Goal: Task Accomplishment & Management: Manage account settings

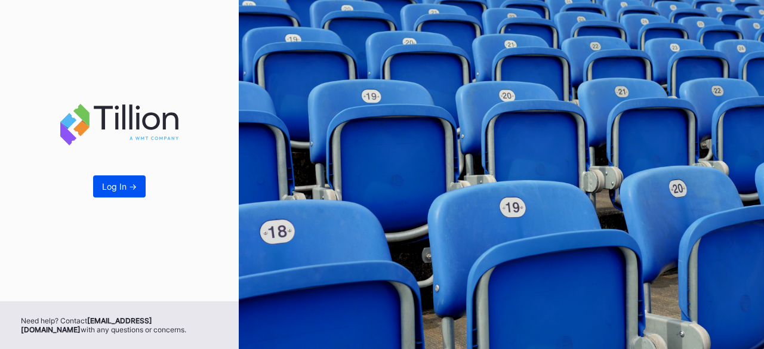
click at [111, 193] on button "Log In ->" at bounding box center [119, 186] width 53 height 22
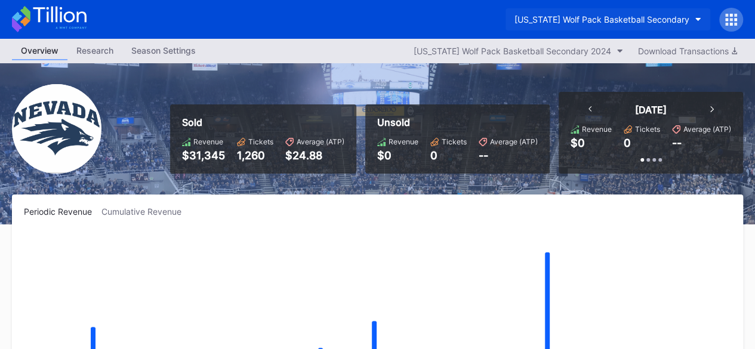
click at [697, 15] on button "[US_STATE] Wolf Pack Basketball Secondary" at bounding box center [607, 19] width 205 height 22
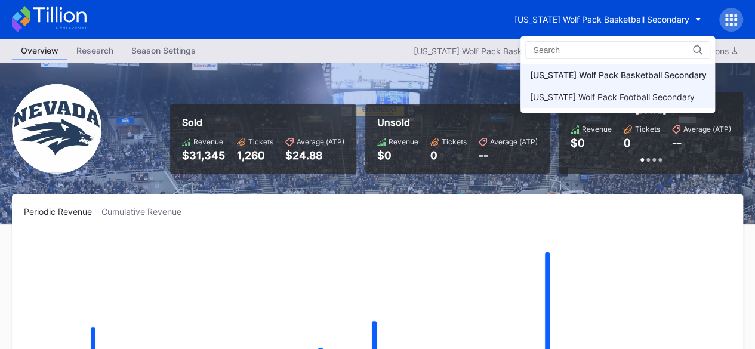
click at [660, 92] on div "[US_STATE] Wolf Pack Football Secondary" at bounding box center [611, 97] width 165 height 10
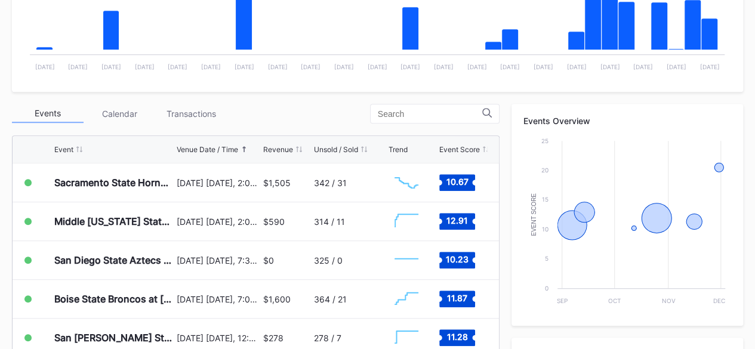
scroll to position [338, 0]
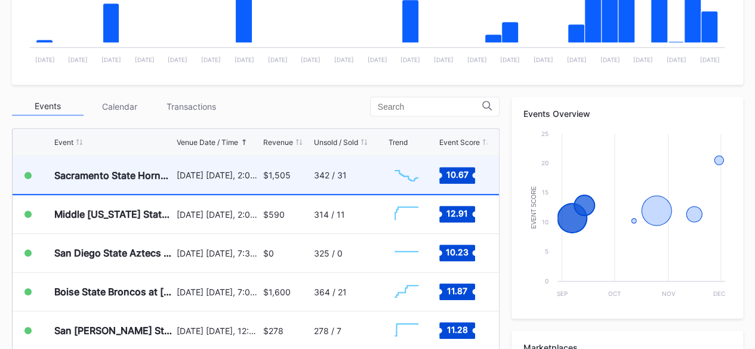
click at [169, 182] on div "Sacramento State Hornets at [US_STATE] Wolf Pack Football" at bounding box center [113, 175] width 119 height 38
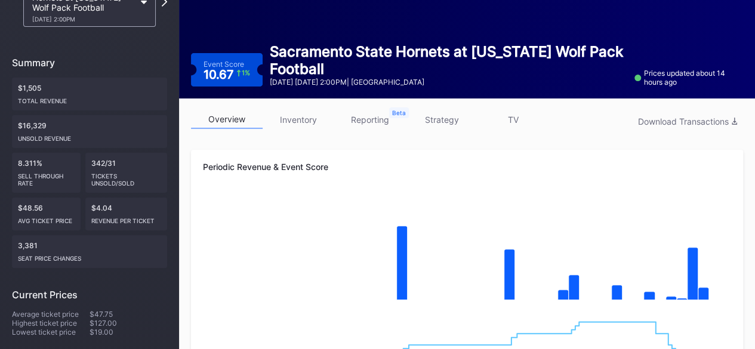
scroll to position [84, 0]
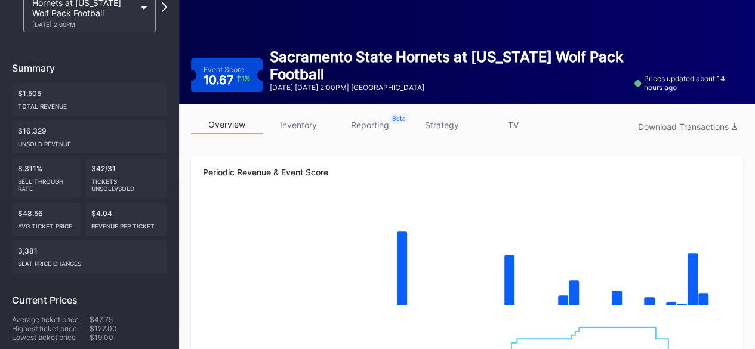
click at [304, 118] on link "inventory" at bounding box center [299, 125] width 72 height 18
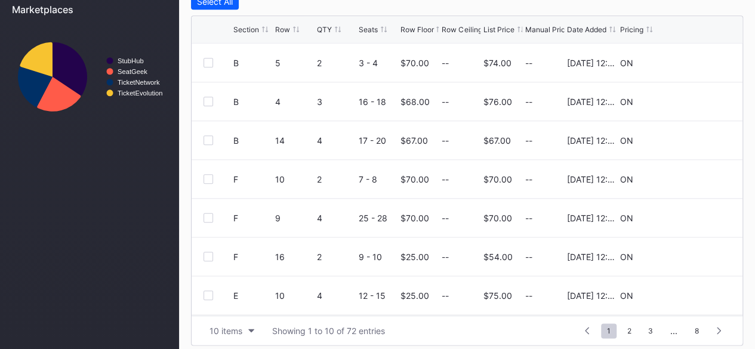
scroll to position [528, 0]
click at [680, 63] on div at bounding box center [695, 61] width 72 height 9
click at [690, 60] on icon at bounding box center [694, 61] width 9 height 9
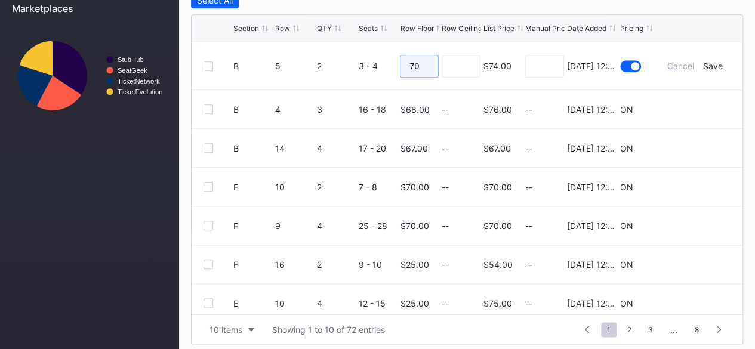
drag, startPoint x: 421, startPoint y: 64, endPoint x: 323, endPoint y: 51, distance: 98.7
click at [323, 51] on form "B 5 2 3 - 4 70 $74.00 [DATE] 12:28PM Cancel Save" at bounding box center [481, 65] width 497 height 47
type input "60"
click at [703, 64] on div "Save" at bounding box center [713, 66] width 20 height 10
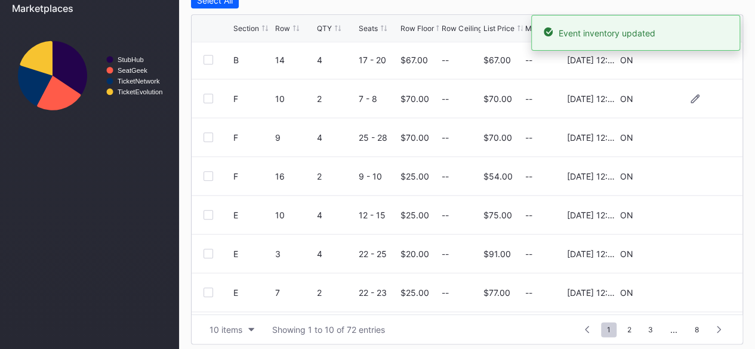
scroll to position [116, 0]
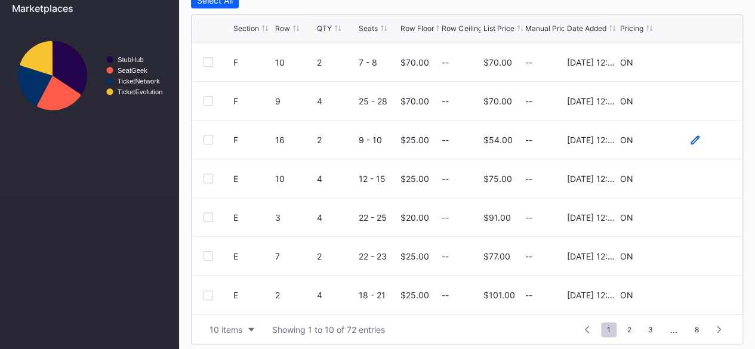
click at [690, 137] on icon at bounding box center [694, 139] width 9 height 9
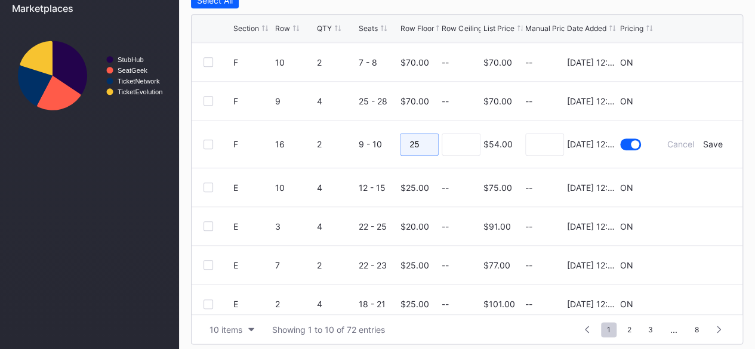
drag, startPoint x: 427, startPoint y: 140, endPoint x: 352, endPoint y: 140, distance: 74.6
click at [352, 140] on form "F 16 2 9 - 10 25 $54.00 [DATE] 12:28PM Cancel Save" at bounding box center [481, 144] width 497 height 47
click at [703, 144] on div "Save" at bounding box center [713, 144] width 20 height 10
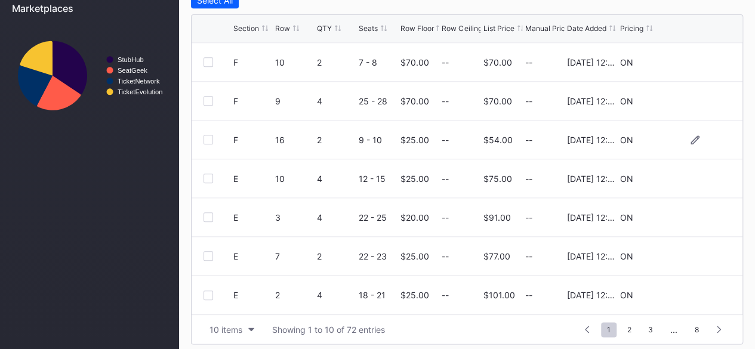
scroll to position [0, 0]
click at [690, 215] on icon at bounding box center [694, 216] width 9 height 9
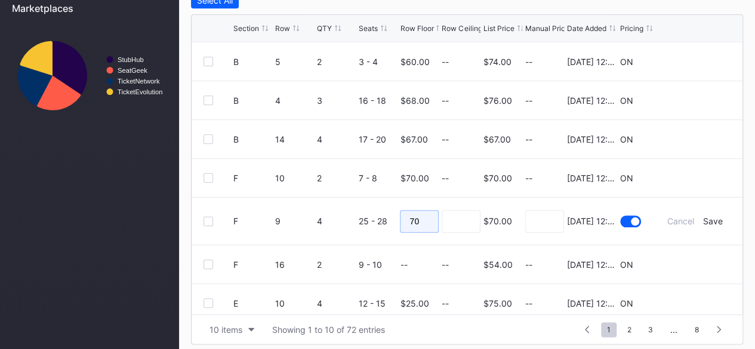
drag, startPoint x: 418, startPoint y: 223, endPoint x: 362, endPoint y: 221, distance: 55.5
click at [362, 221] on form "F 9 4 25 - 28 70 $70.00 [DATE] 12:28PM Cancel Save" at bounding box center [481, 221] width 497 height 47
click at [703, 220] on div "Save" at bounding box center [713, 221] width 20 height 10
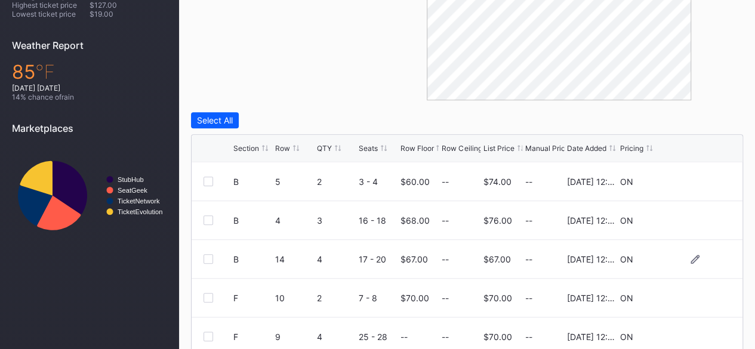
scroll to position [402, 0]
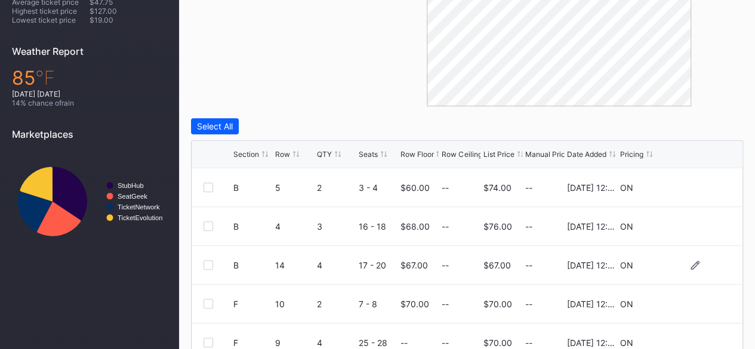
click at [417, 156] on div "Row Floor" at bounding box center [416, 154] width 33 height 9
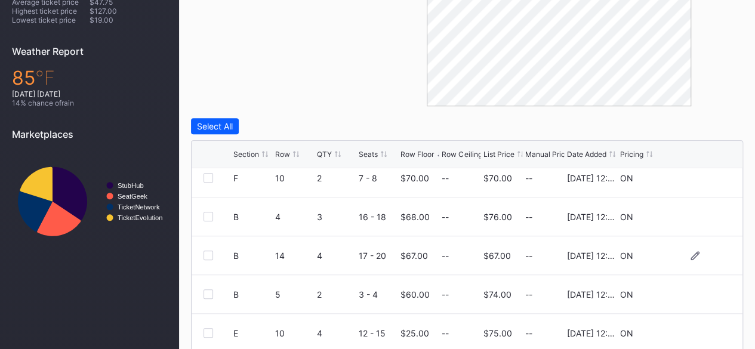
scroll to position [11, 0]
click at [426, 159] on div "Section Row QTY Seats Row Floor Row Ceiling List Price Manual Price Date Added …" at bounding box center [467, 154] width 551 height 27
click at [419, 154] on div "Row Floor" at bounding box center [416, 154] width 33 height 9
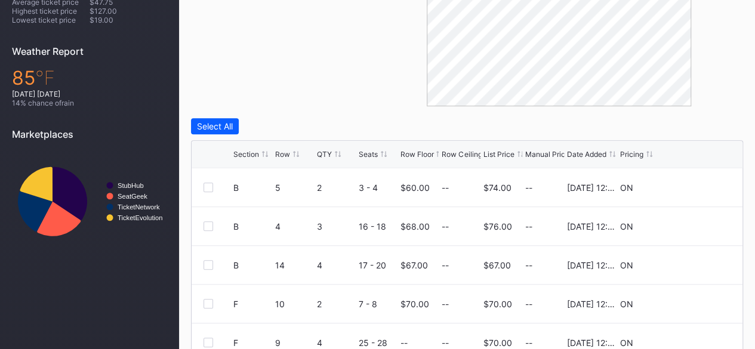
click at [419, 154] on div "Row Floor" at bounding box center [416, 154] width 33 height 9
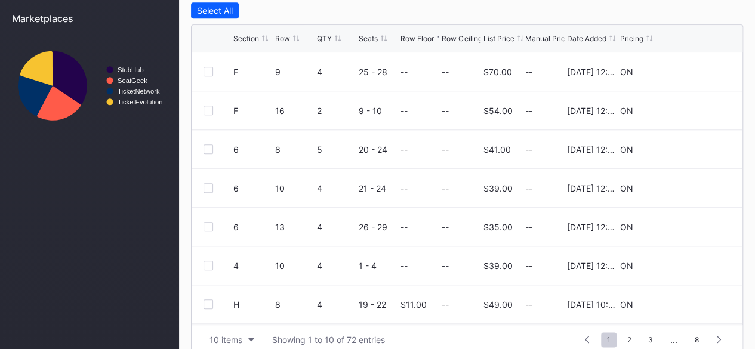
scroll to position [532, 0]
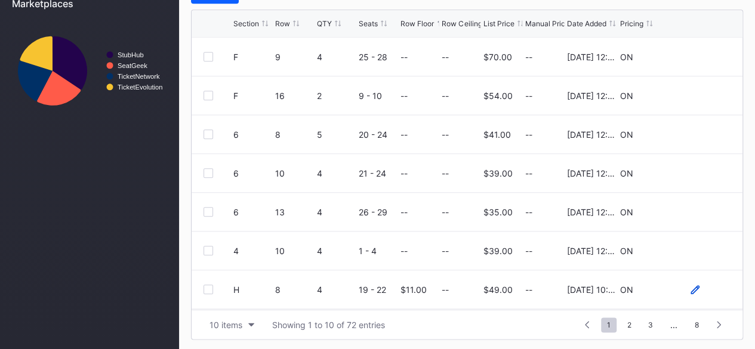
click at [690, 287] on icon at bounding box center [694, 289] width 9 height 9
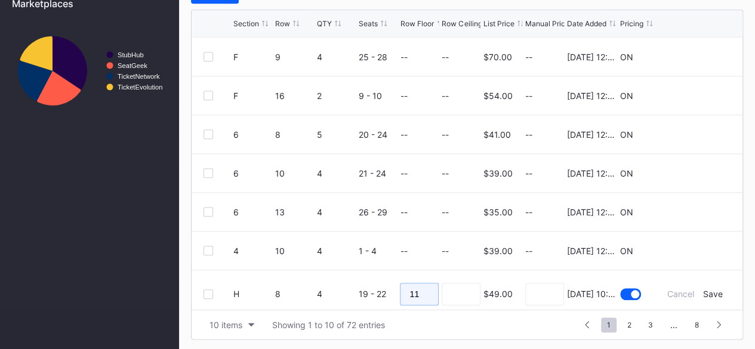
drag, startPoint x: 422, startPoint y: 294, endPoint x: 347, endPoint y: 283, distance: 76.6
click at [347, 283] on form "H 8 4 19 - 22 11 $49.00 [DATE] 10:19AM Cancel Save" at bounding box center [481, 293] width 497 height 47
click at [704, 289] on div "Save" at bounding box center [713, 294] width 20 height 10
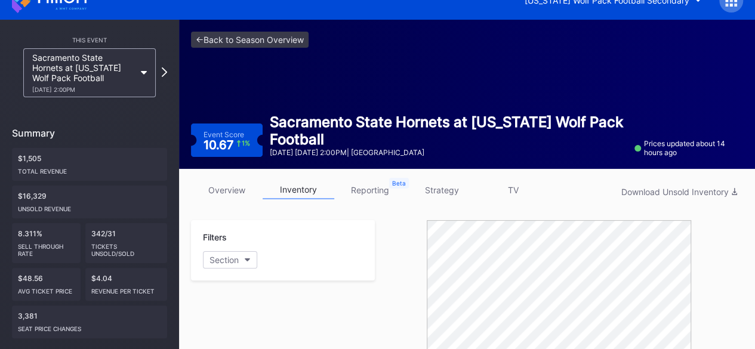
scroll to position [0, 0]
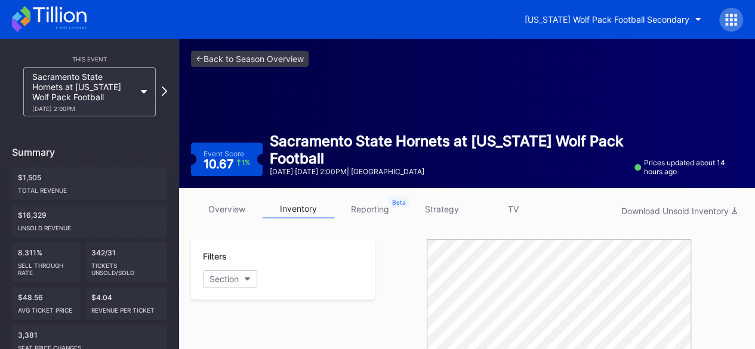
click at [64, 21] on icon at bounding box center [49, 19] width 75 height 26
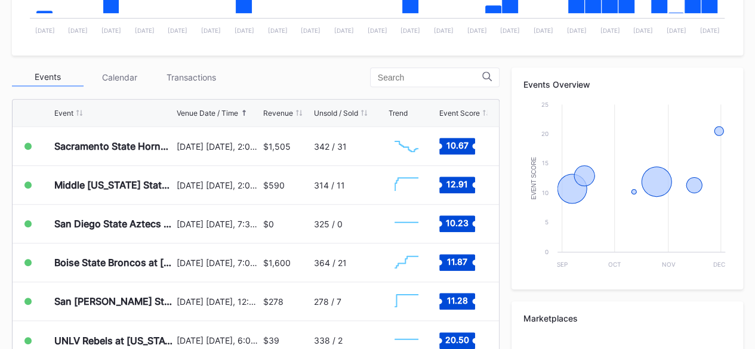
scroll to position [368, 0]
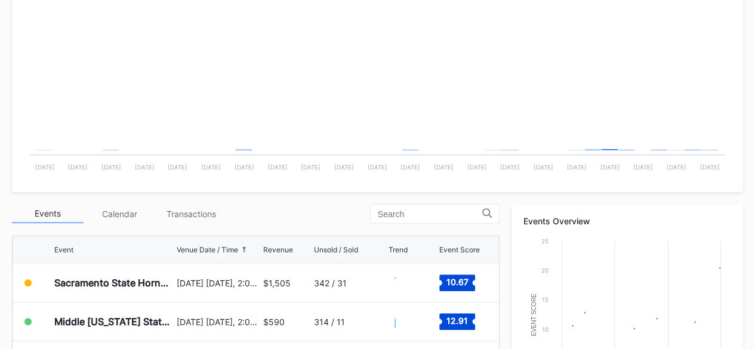
scroll to position [393, 0]
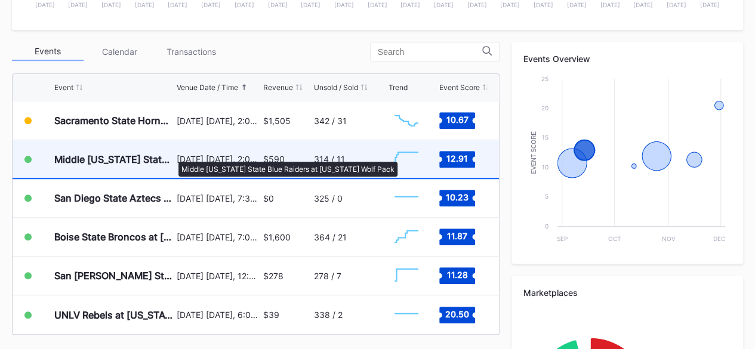
click at [172, 156] on div "Middle [US_STATE] State Blue Raiders at [US_STATE] Wolf Pack" at bounding box center [113, 159] width 119 height 12
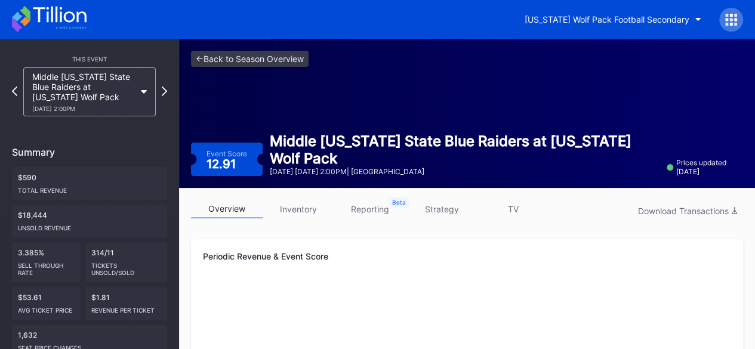
click at [310, 214] on link "inventory" at bounding box center [299, 209] width 72 height 18
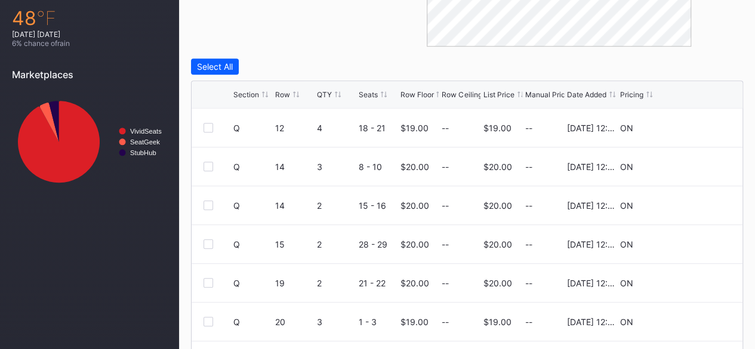
scroll to position [462, 0]
click at [690, 130] on div at bounding box center [694, 127] width 9 height 9
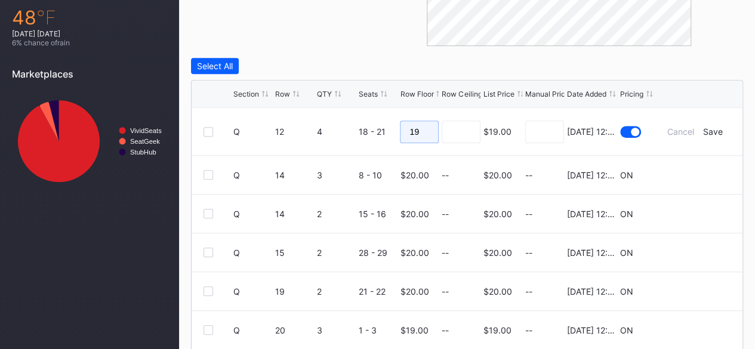
drag, startPoint x: 427, startPoint y: 130, endPoint x: 365, endPoint y: 132, distance: 61.5
click at [365, 132] on form "Q 12 4 18 - 21 19 $19.00 7/14/2025 12:28PM Cancel Save" at bounding box center [481, 131] width 497 height 47
type input "1"
type input "15"
click at [710, 135] on div "Save" at bounding box center [713, 132] width 20 height 10
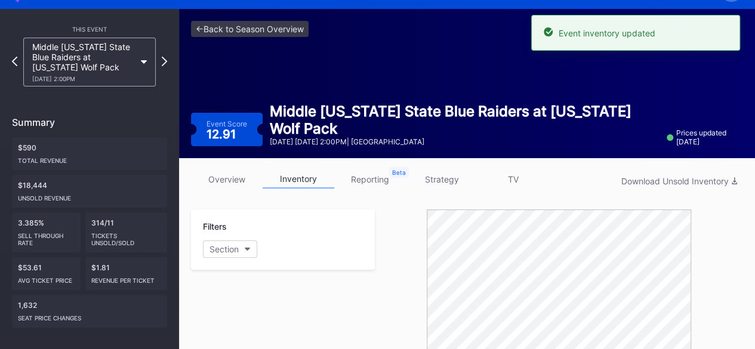
scroll to position [0, 0]
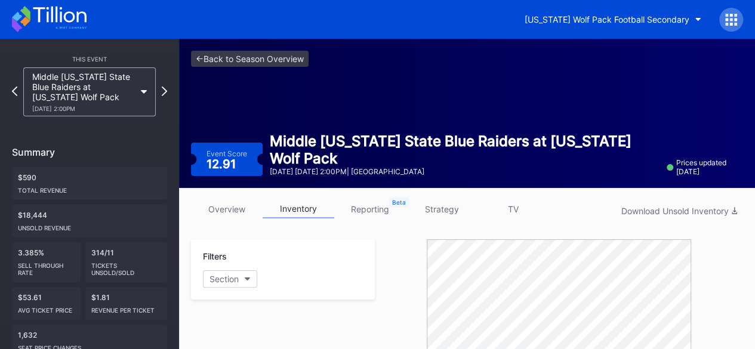
click at [74, 21] on icon at bounding box center [49, 19] width 75 height 26
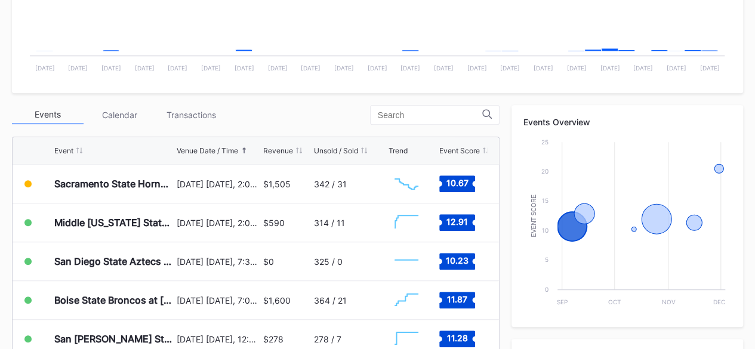
scroll to position [330, 0]
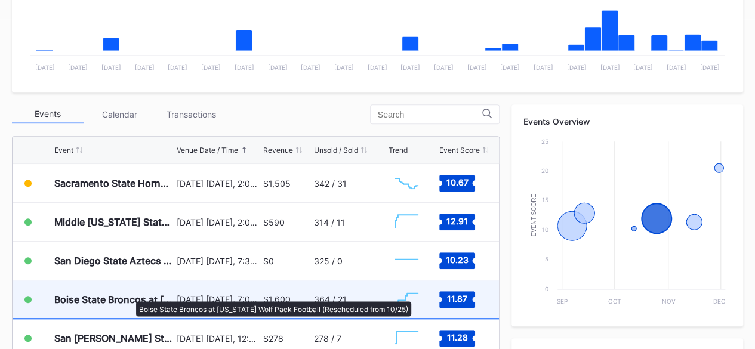
click at [130, 295] on div "Boise State Broncos at [US_STATE] Wolf Pack Football (Rescheduled from 10/25)" at bounding box center [113, 300] width 119 height 12
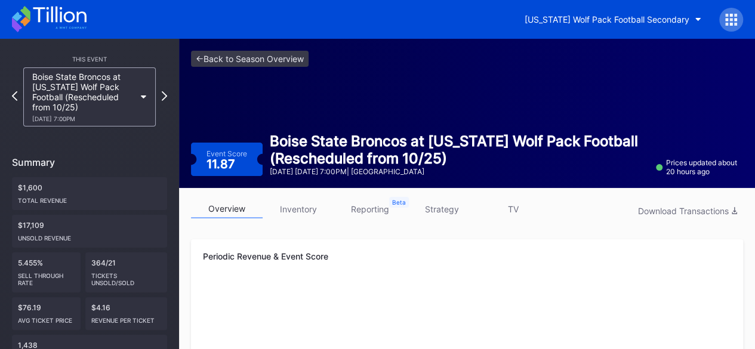
click at [301, 203] on link "inventory" at bounding box center [299, 209] width 72 height 18
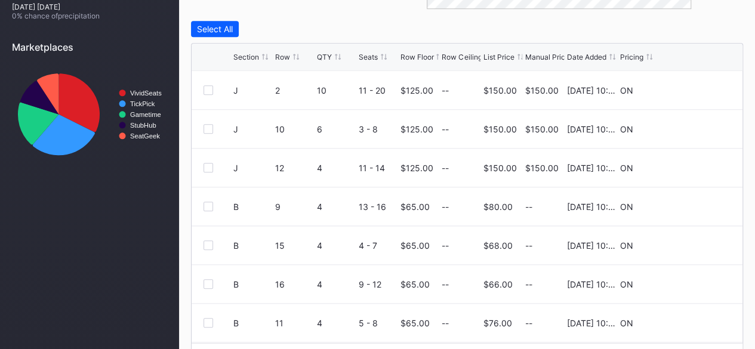
scroll to position [511, 0]
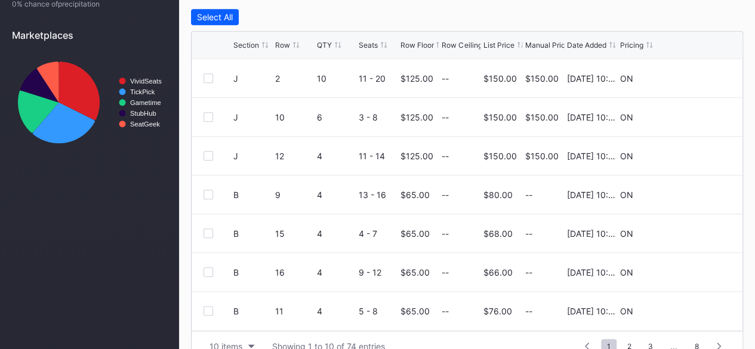
click at [418, 44] on div "Row Floor" at bounding box center [416, 45] width 33 height 9
click at [690, 77] on icon at bounding box center [694, 78] width 9 height 9
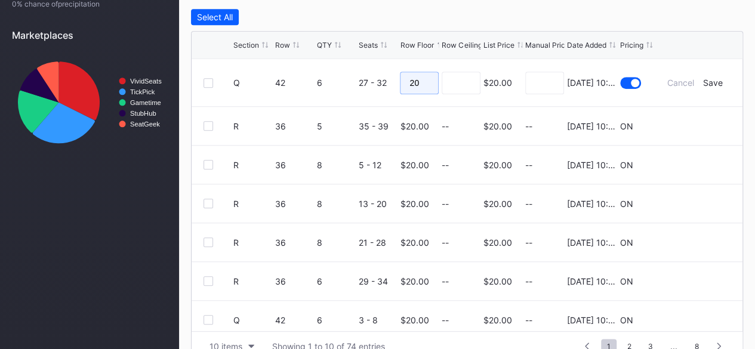
drag, startPoint x: 422, startPoint y: 82, endPoint x: 356, endPoint y: 82, distance: 66.2
click at [356, 82] on form "Q 42 6 27 - 32 20 $20.00 8/20/2025 10:07AM Cancel Save" at bounding box center [481, 82] width 497 height 47
type input "19"
click at [461, 84] on input at bounding box center [461, 83] width 39 height 23
click at [707, 84] on div "Save" at bounding box center [713, 83] width 20 height 10
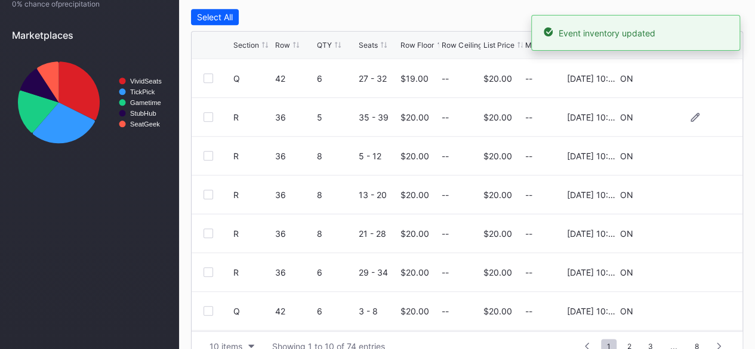
click at [695, 116] on div at bounding box center [695, 117] width 72 height 9
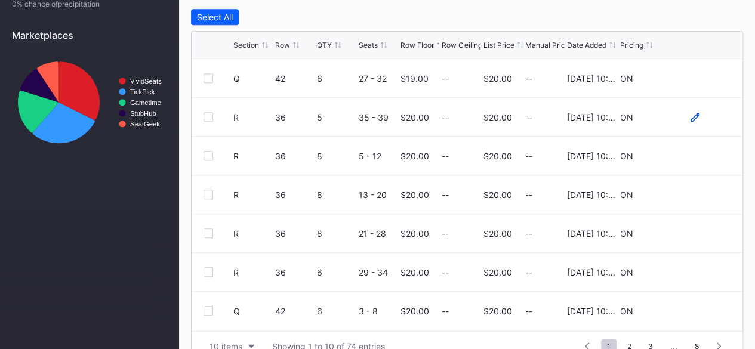
click at [690, 116] on icon at bounding box center [694, 117] width 9 height 9
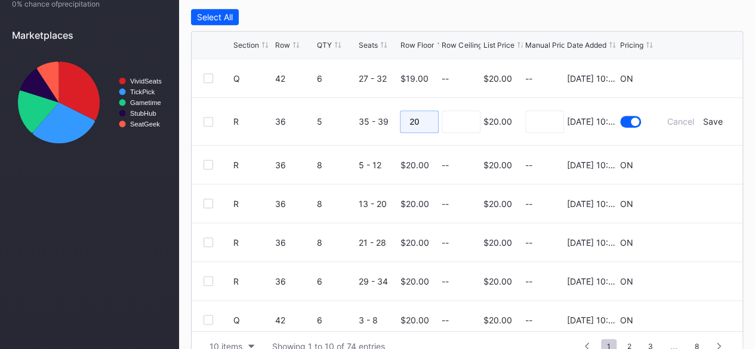
drag, startPoint x: 427, startPoint y: 124, endPoint x: 331, endPoint y: 127, distance: 96.1
click at [331, 127] on form "R 36 5 35 - 39 20 $20.00 8/20/2025 10:07AM Cancel Save" at bounding box center [481, 121] width 497 height 47
type input "15"
click at [703, 121] on div "Save" at bounding box center [713, 121] width 20 height 10
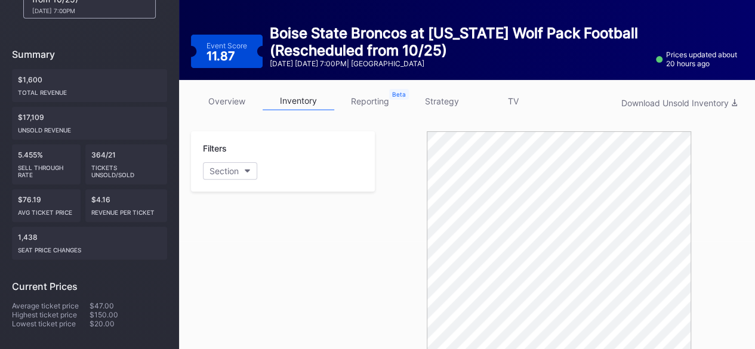
scroll to position [0, 0]
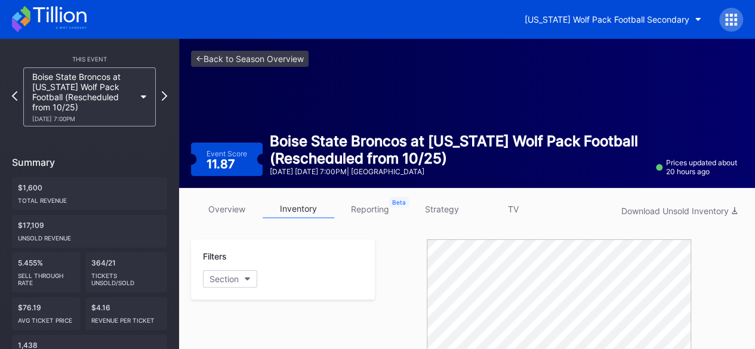
click at [64, 18] on icon at bounding box center [59, 15] width 53 height 16
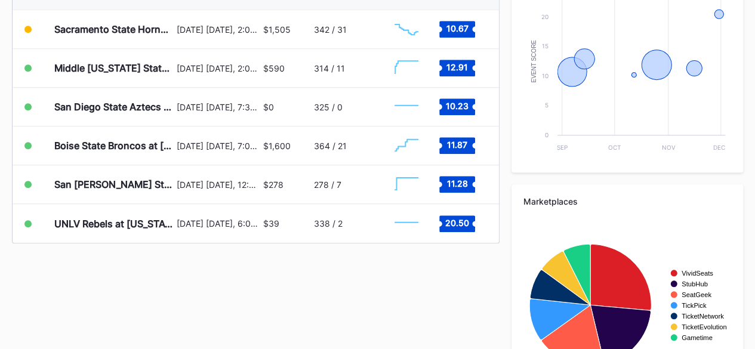
scroll to position [552, 0]
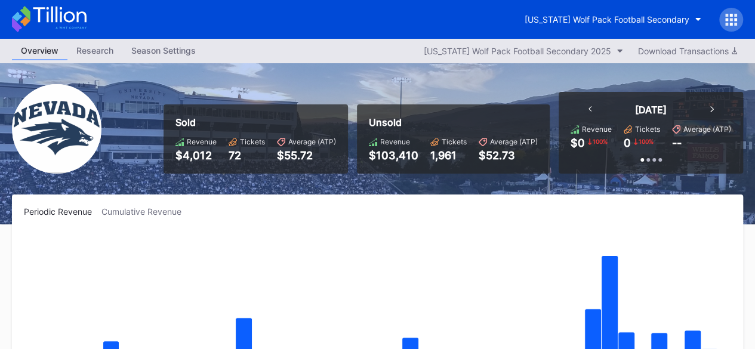
click at [54, 18] on icon at bounding box center [49, 19] width 75 height 26
